Goal: Find contact information: Find contact information

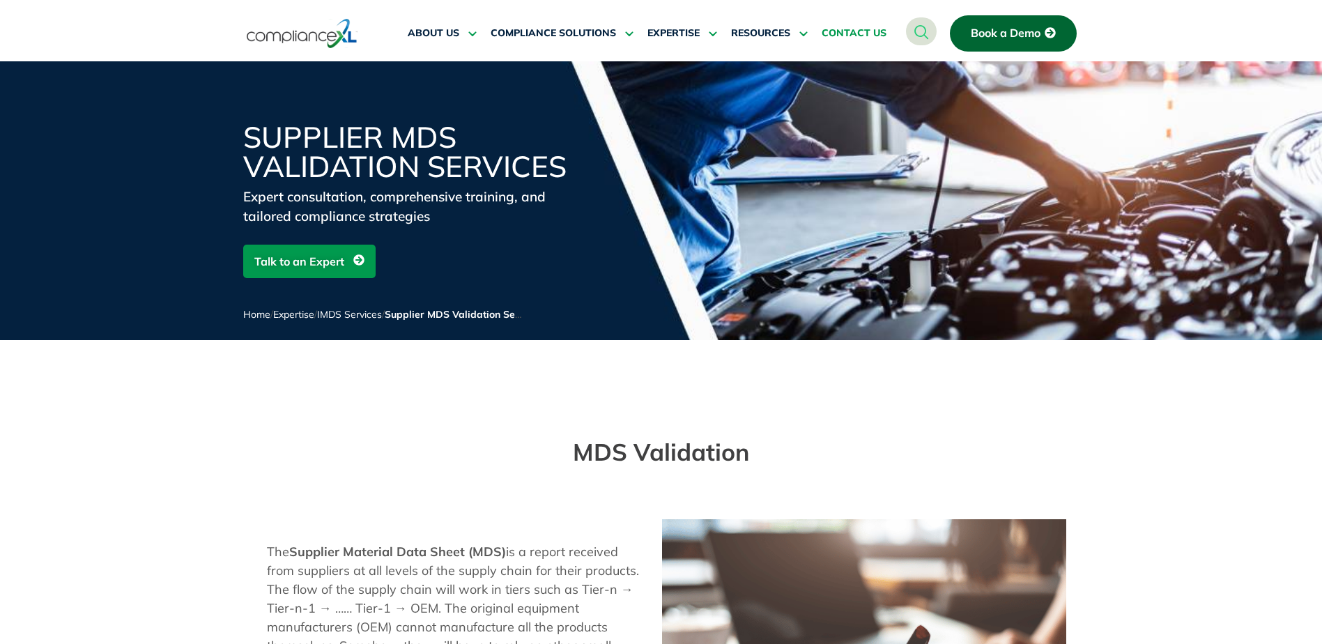
click at [857, 29] on span "CONTACT US" at bounding box center [854, 33] width 65 height 13
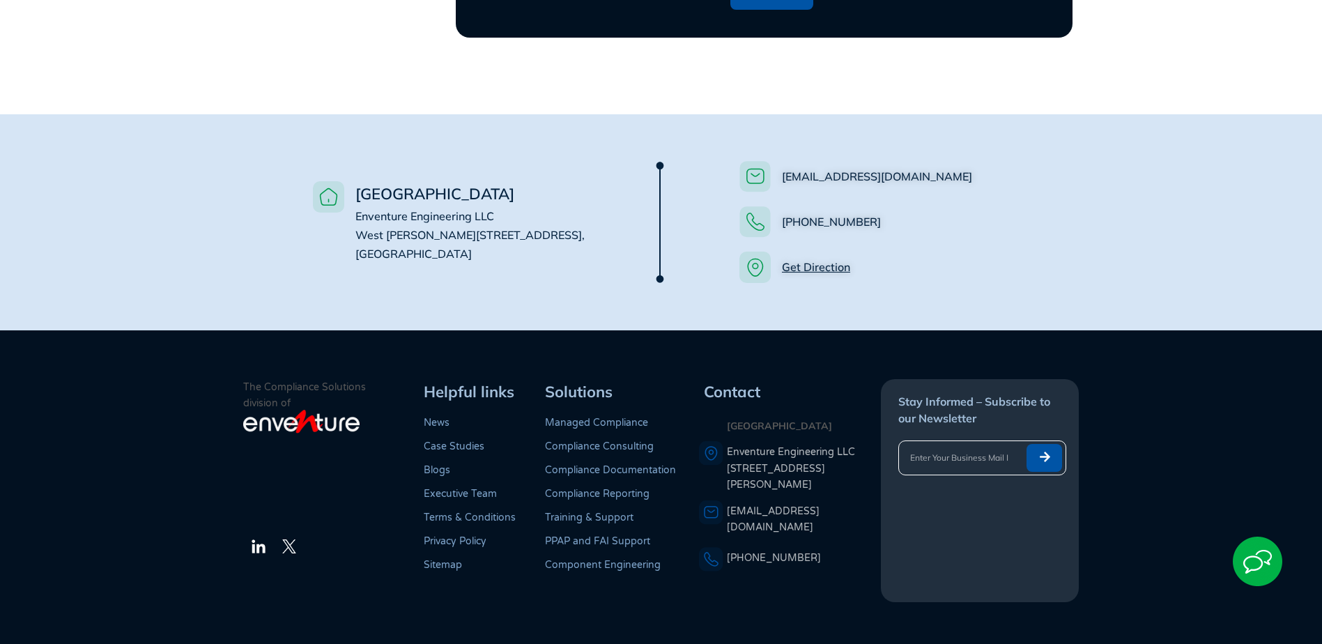
scroll to position [1009, 0]
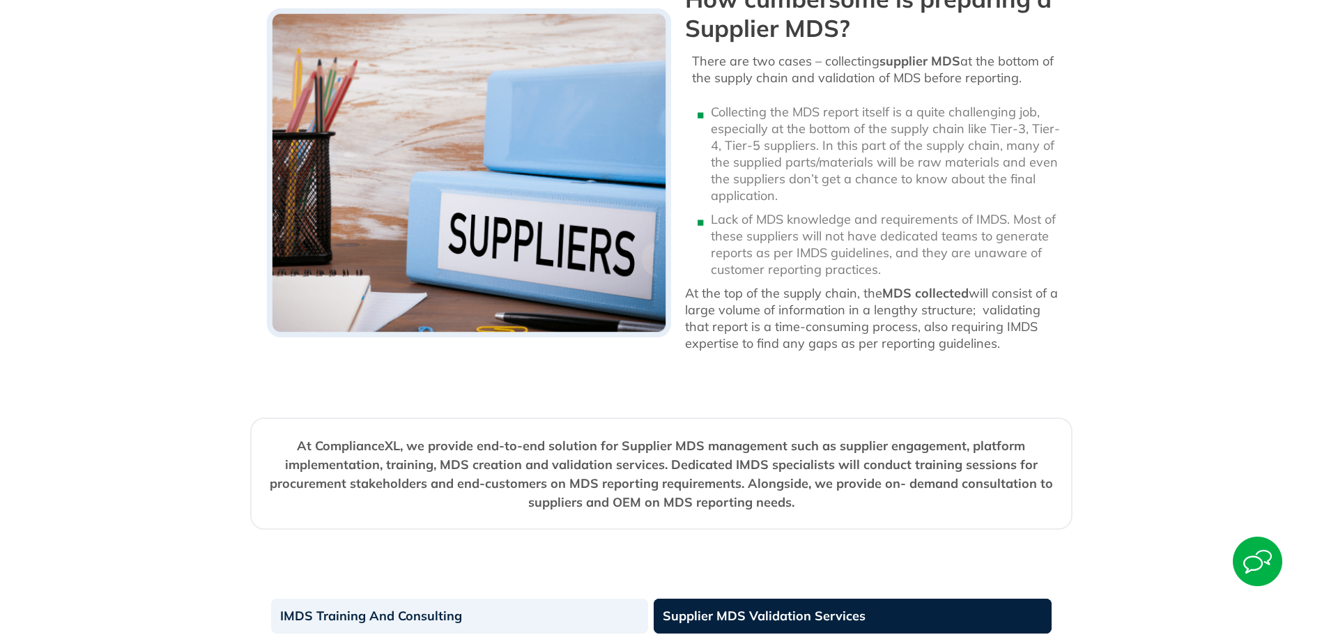
scroll to position [2158, 0]
